Goal: Transaction & Acquisition: Download file/media

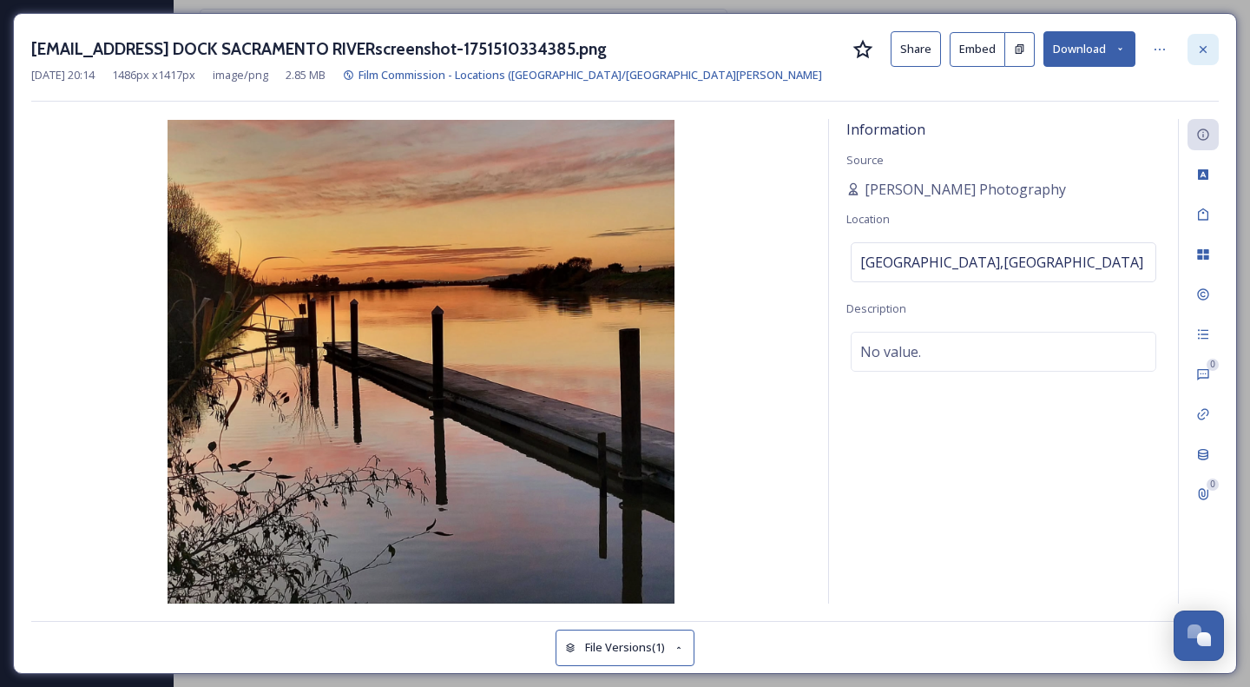
click at [1202, 47] on icon at bounding box center [1203, 48] width 7 height 7
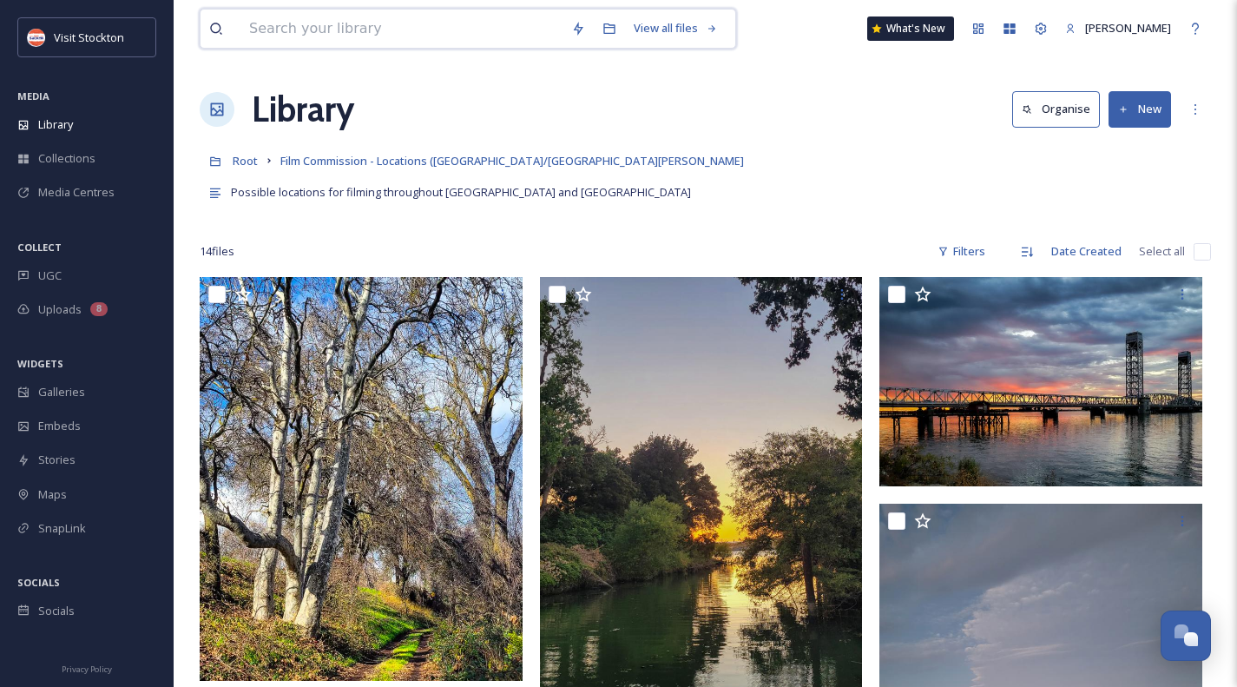
click at [306, 30] on input at bounding box center [402, 29] width 322 height 38
type input "drone"
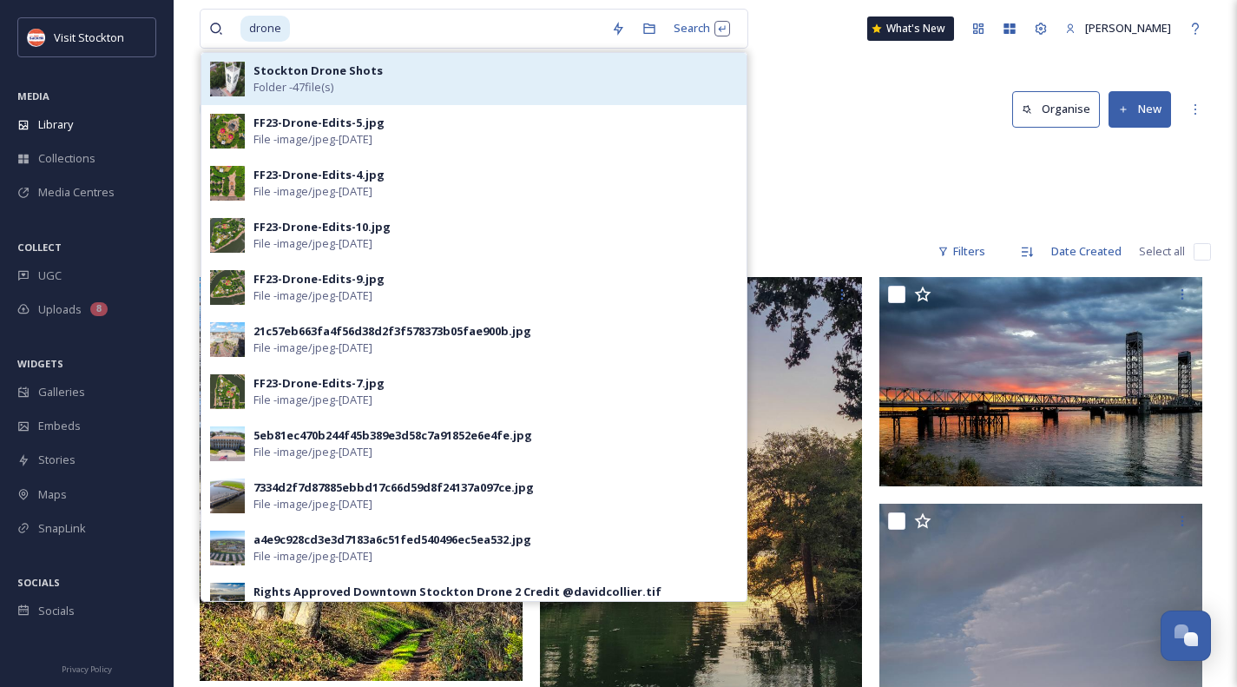
click at [319, 70] on strong "Stockton Drone Shots" at bounding box center [318, 71] width 129 height 16
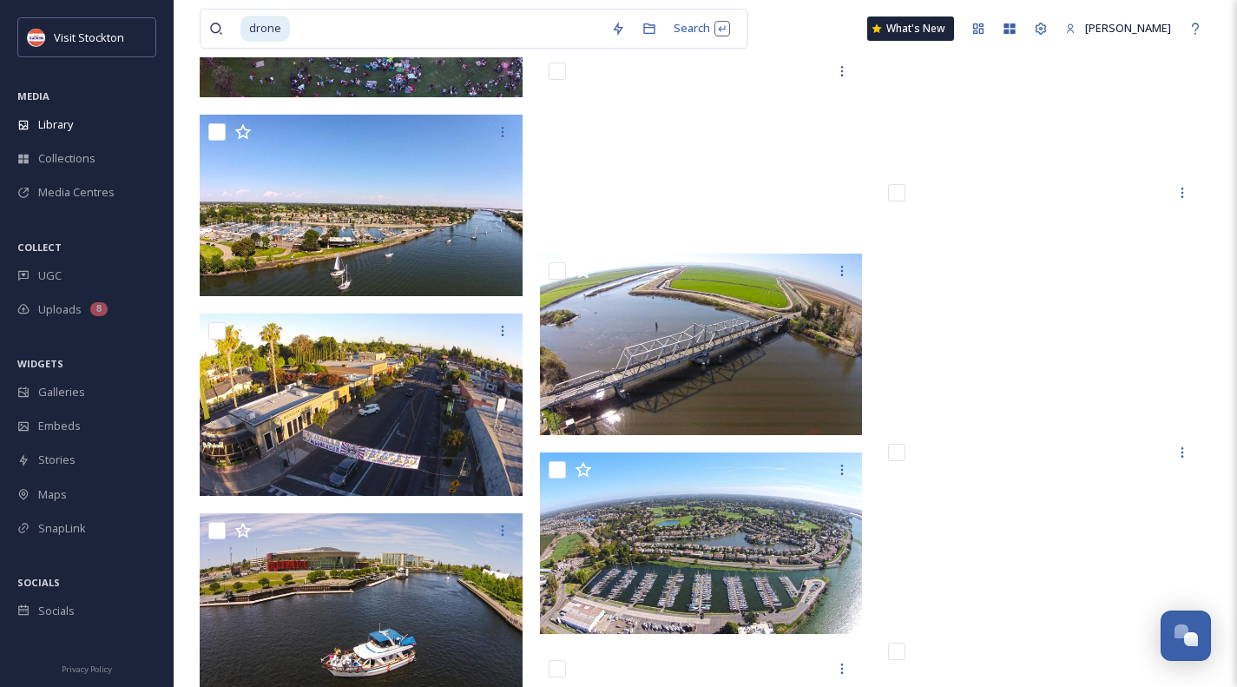
scroll to position [2234, 0]
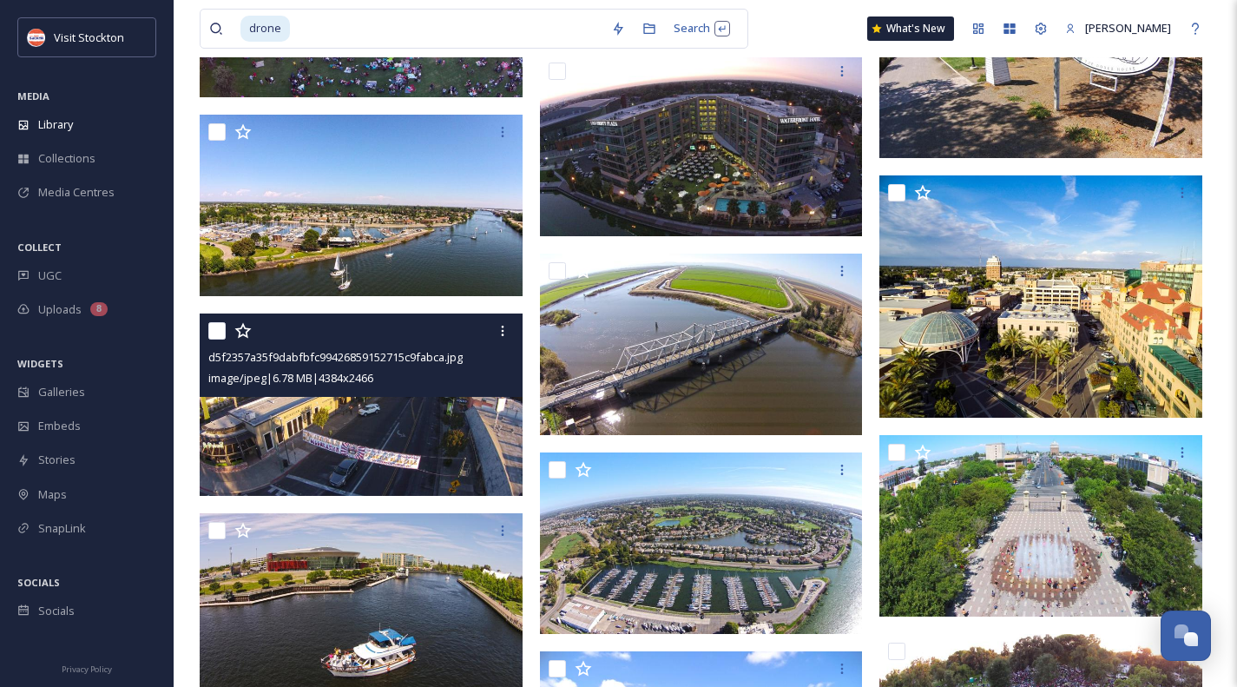
click at [396, 437] on img at bounding box center [361, 403] width 323 height 181
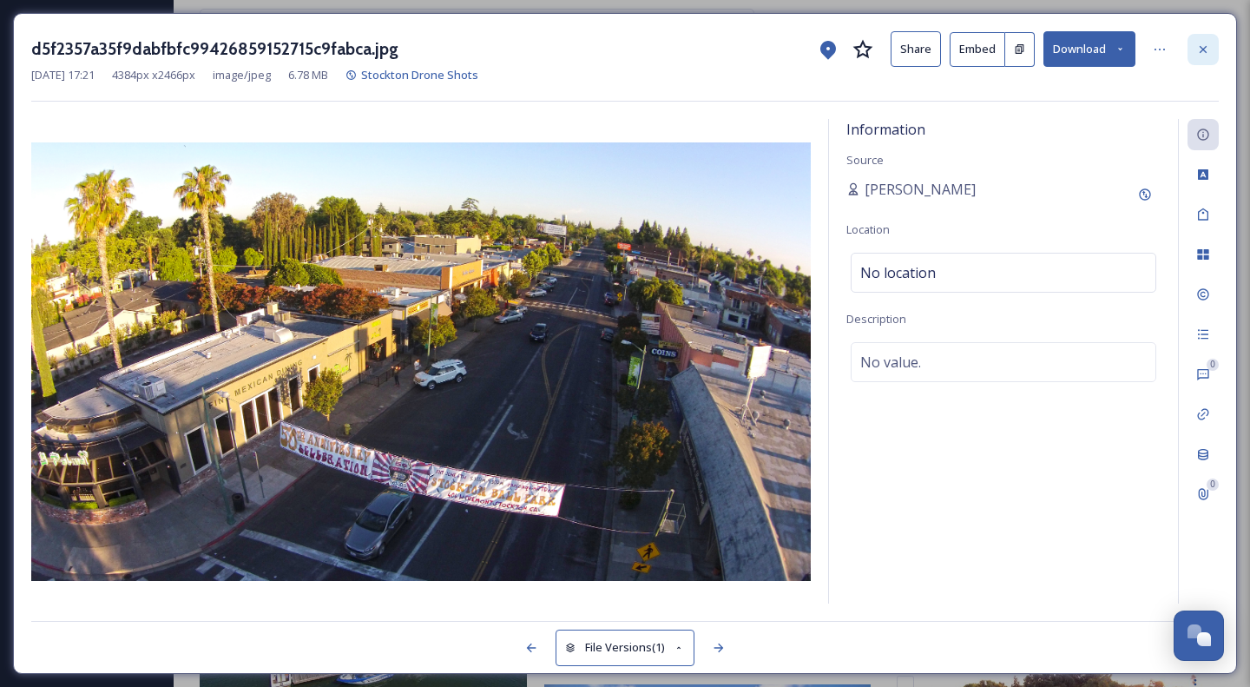
click at [1205, 46] on icon at bounding box center [1203, 48] width 7 height 7
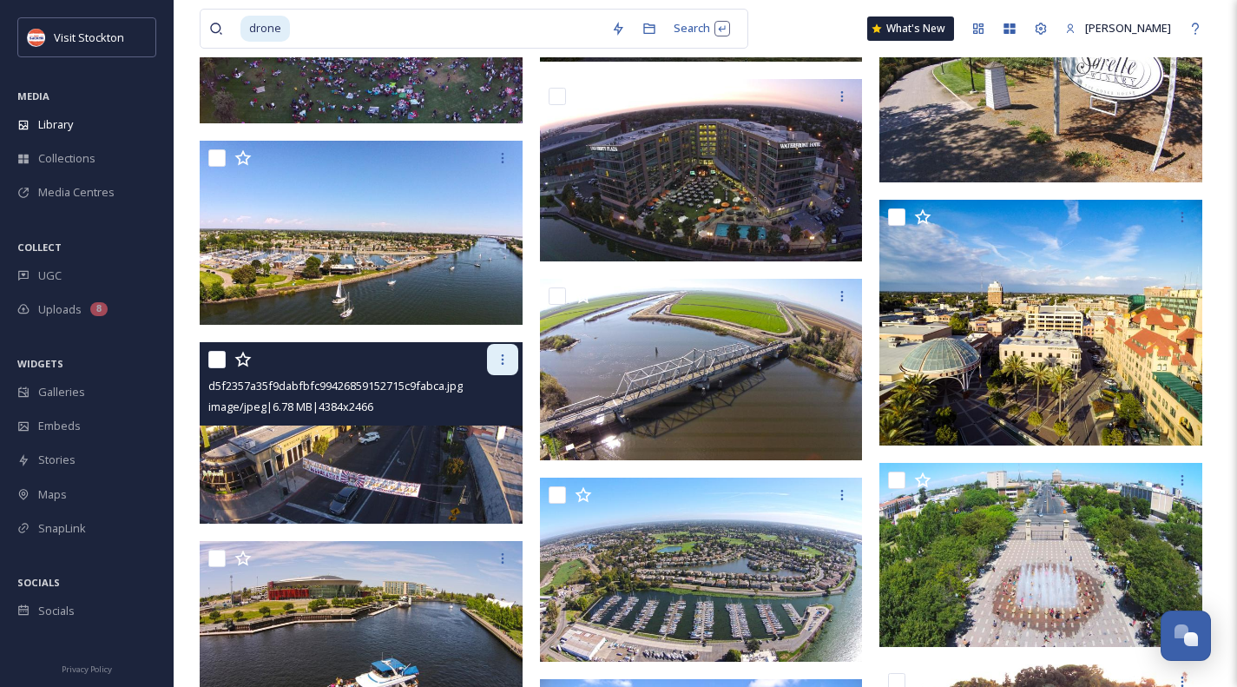
click at [505, 366] on icon at bounding box center [503, 360] width 14 height 14
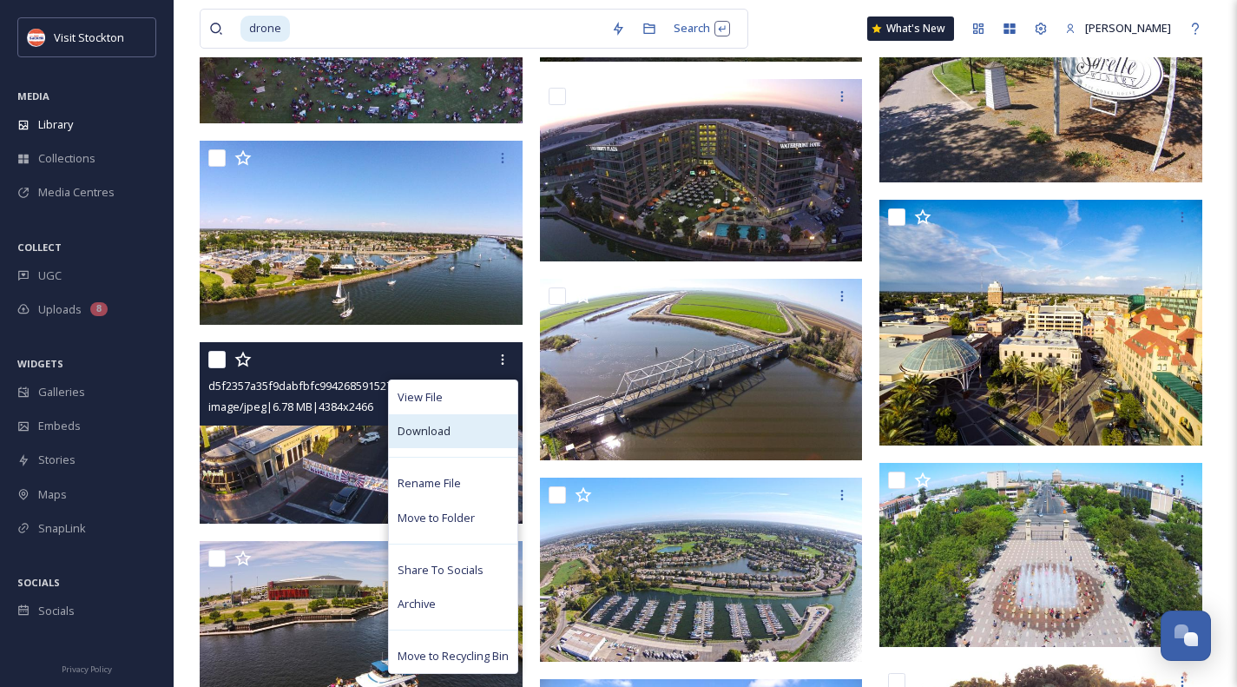
click at [472, 430] on div "Download" at bounding box center [453, 431] width 129 height 34
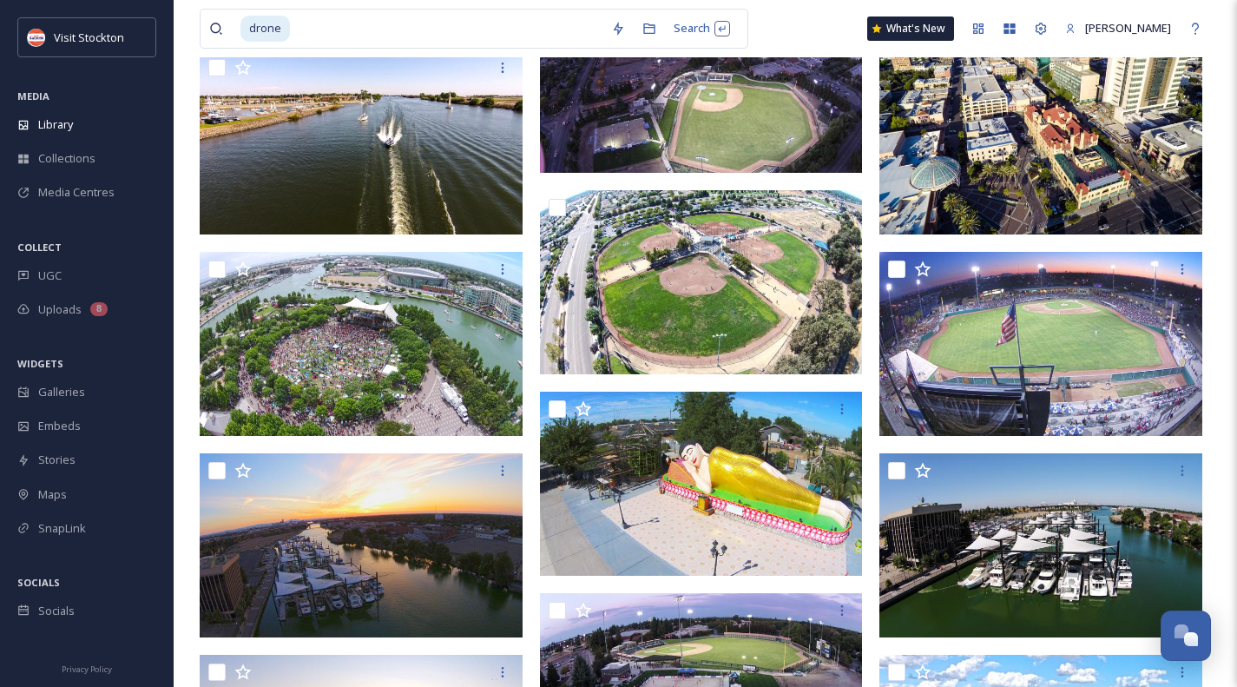
scroll to position [1058, 0]
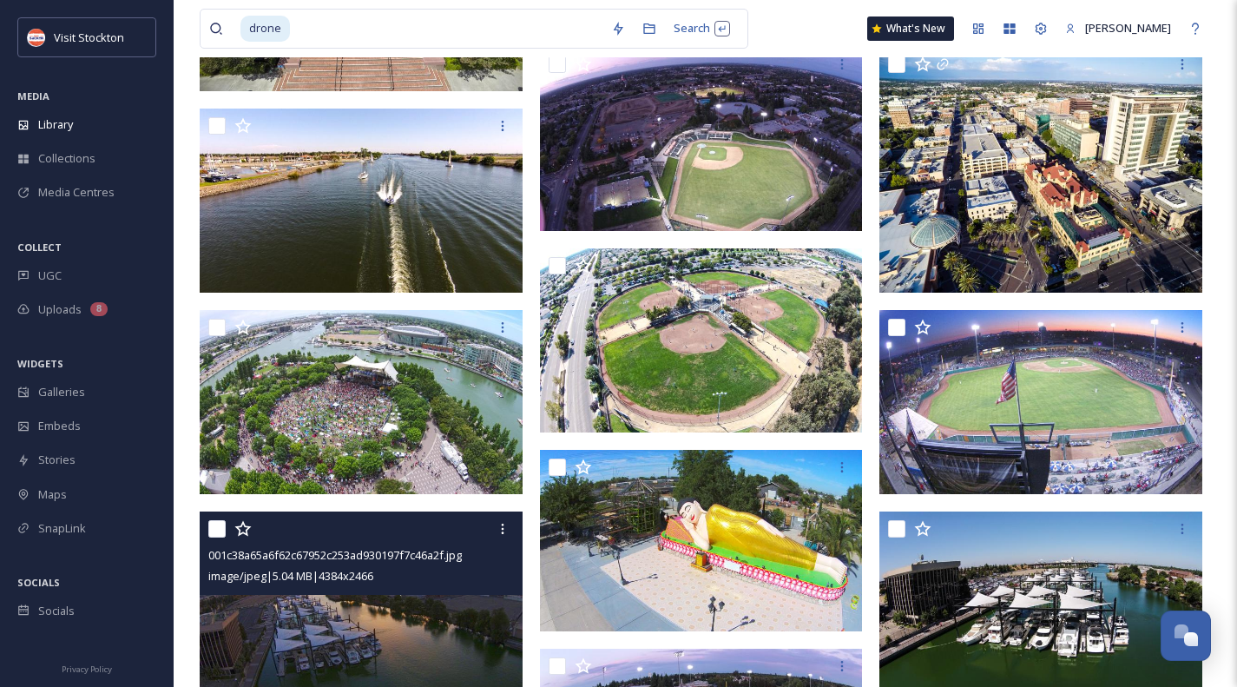
click at [384, 632] on img at bounding box center [361, 601] width 323 height 181
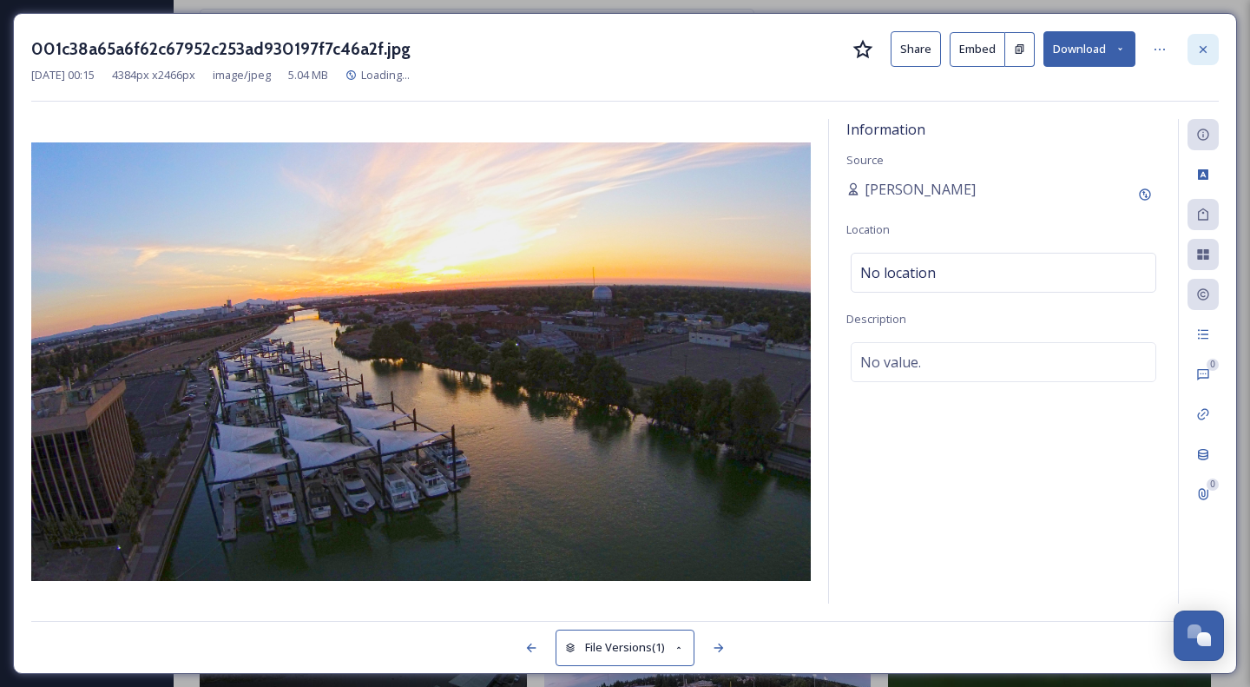
click at [1214, 46] on div at bounding box center [1203, 49] width 31 height 31
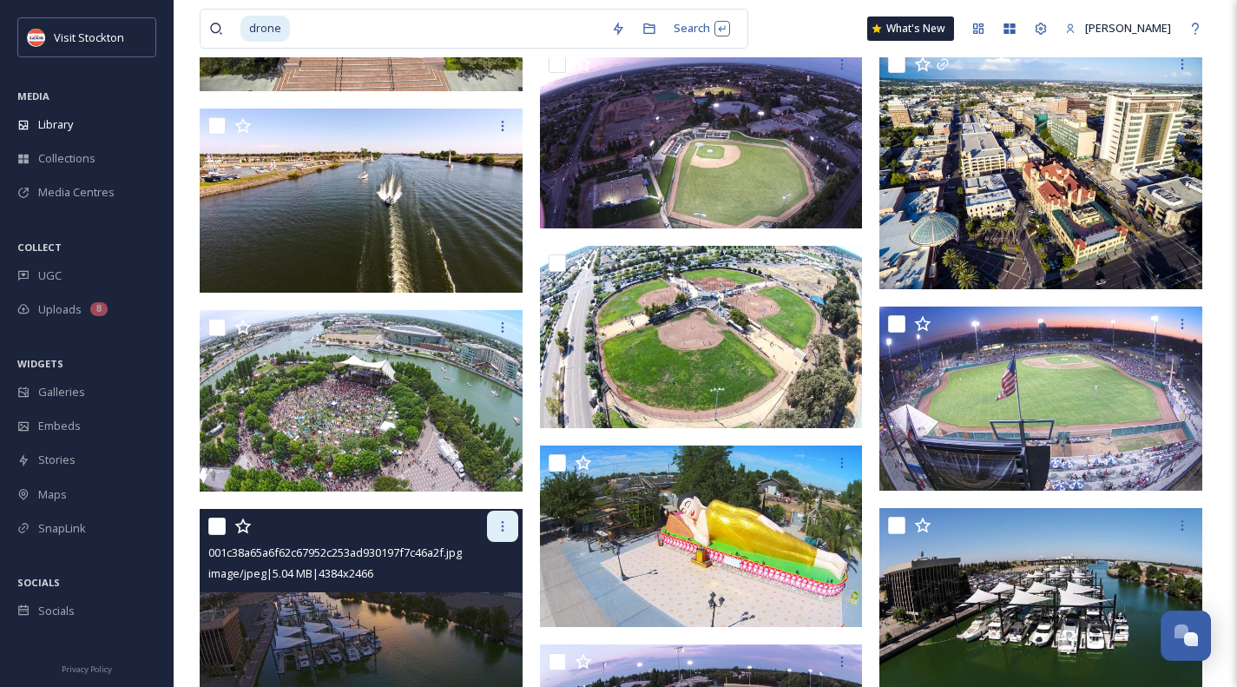
click at [505, 525] on icon at bounding box center [503, 526] width 14 height 14
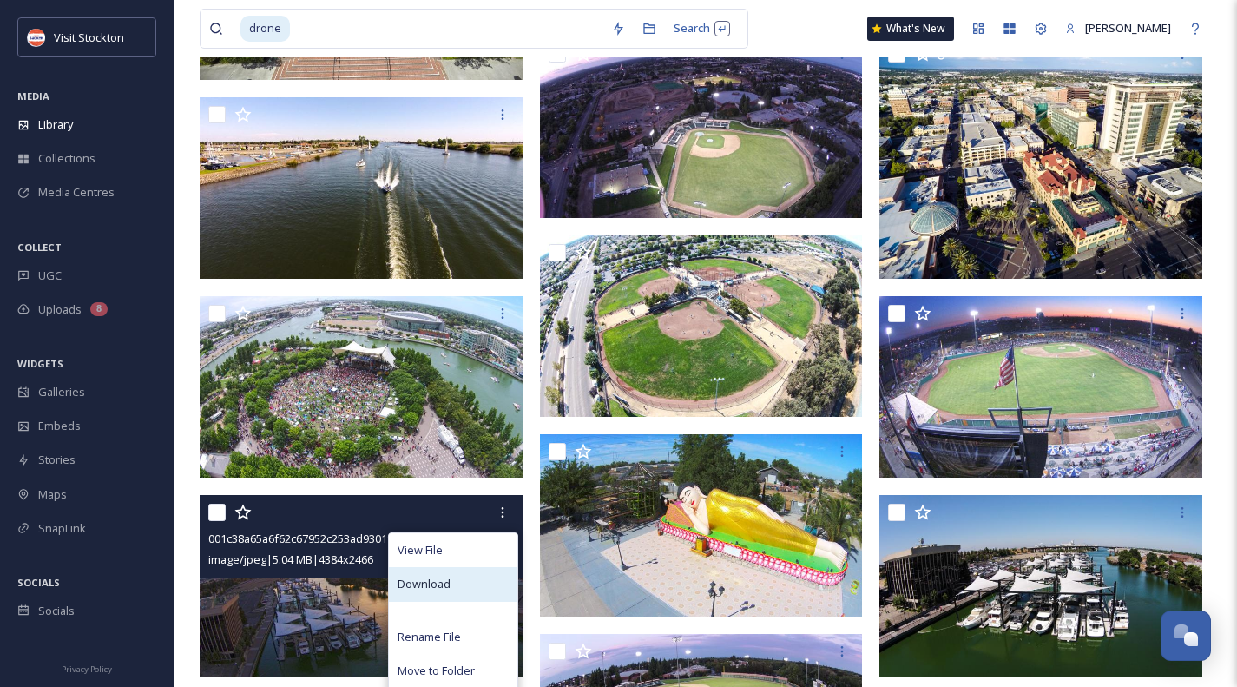
click at [454, 601] on div "Download" at bounding box center [453, 584] width 129 height 34
